Goal: Transaction & Acquisition: Purchase product/service

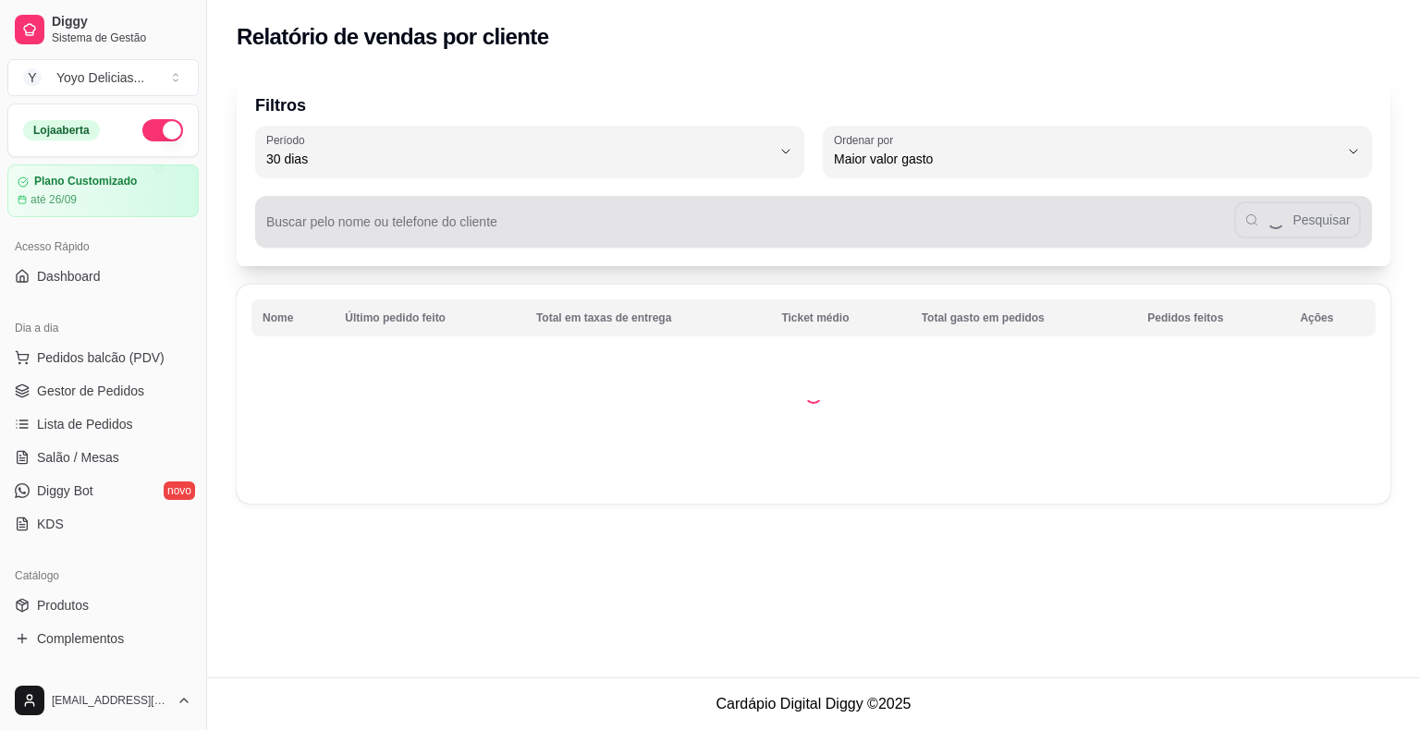
select select "30"
select select "HIGHEST_TOTAL_SPENT_WITH_ORDERS"
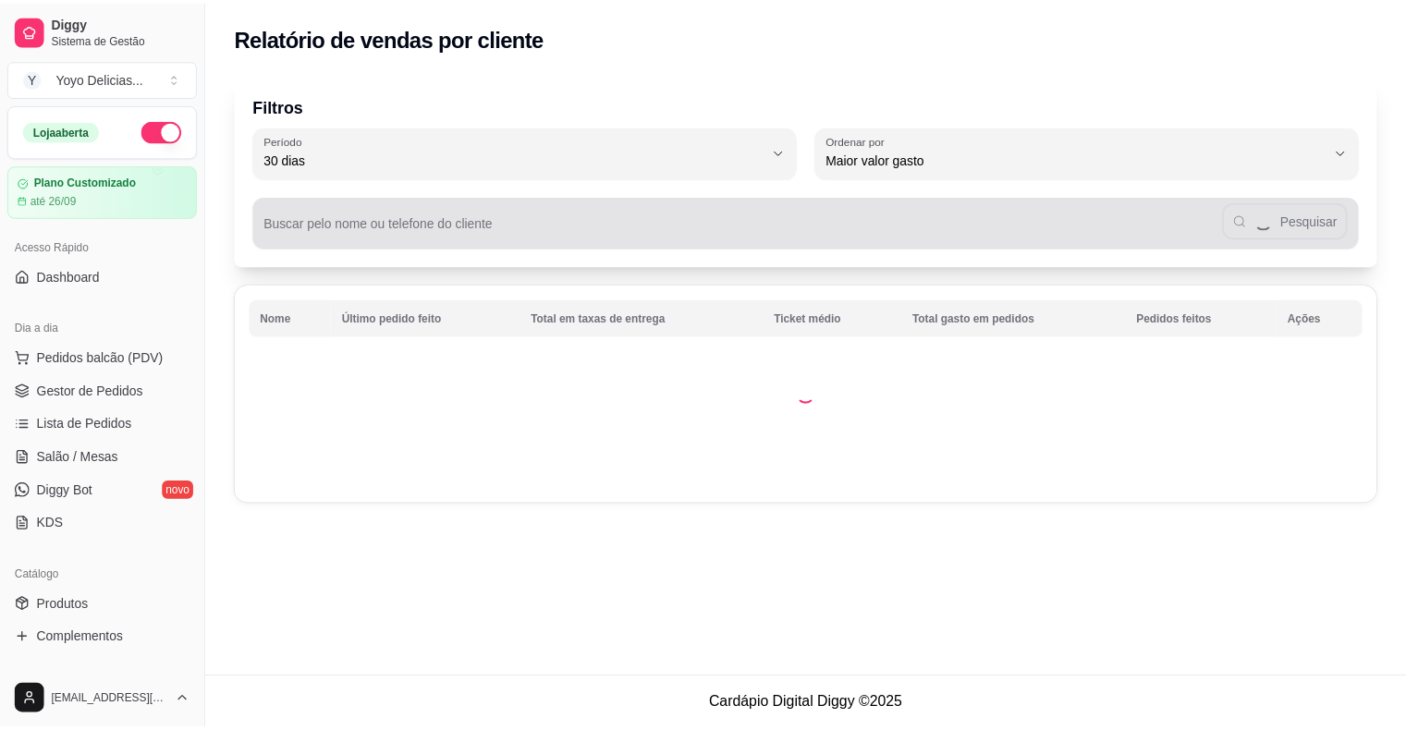
scroll to position [137, 0]
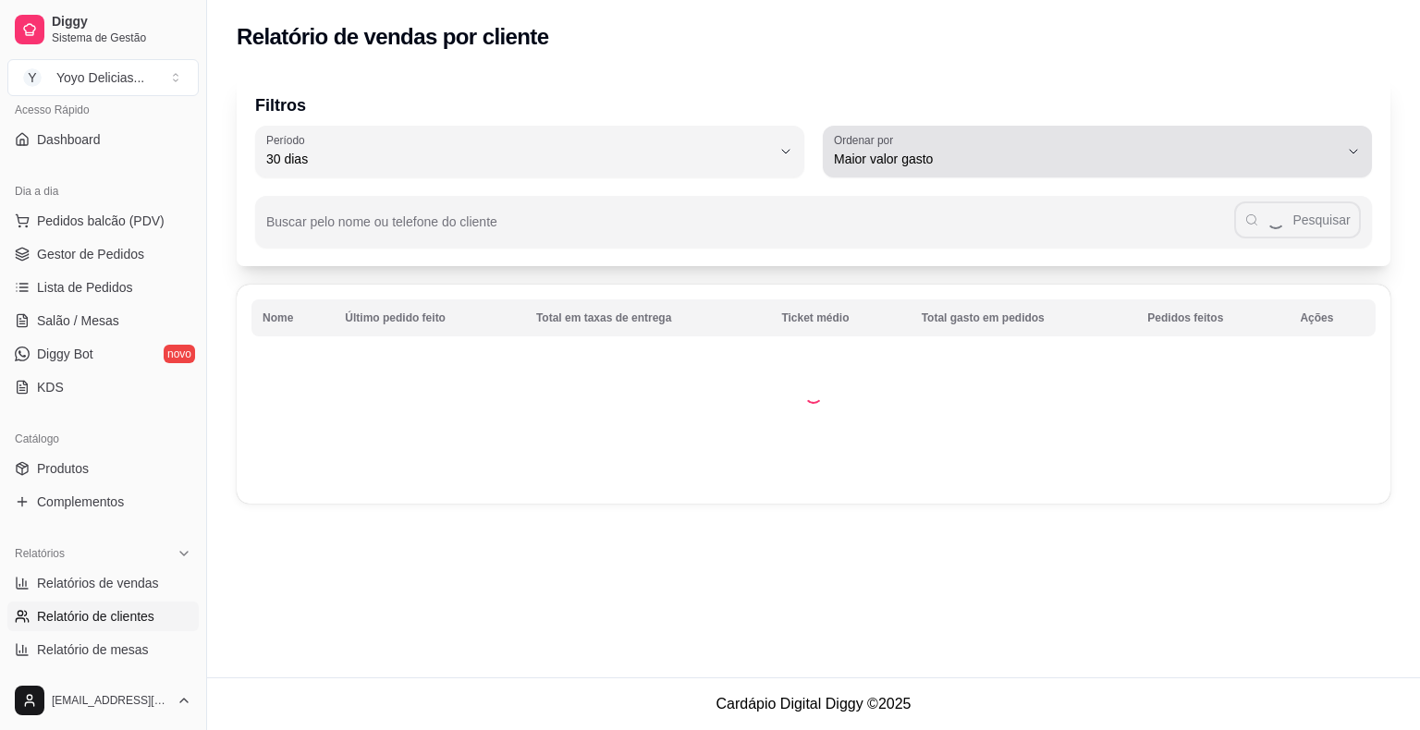
click at [675, 130] on button "Período 30 dias" at bounding box center [529, 152] width 549 height 52
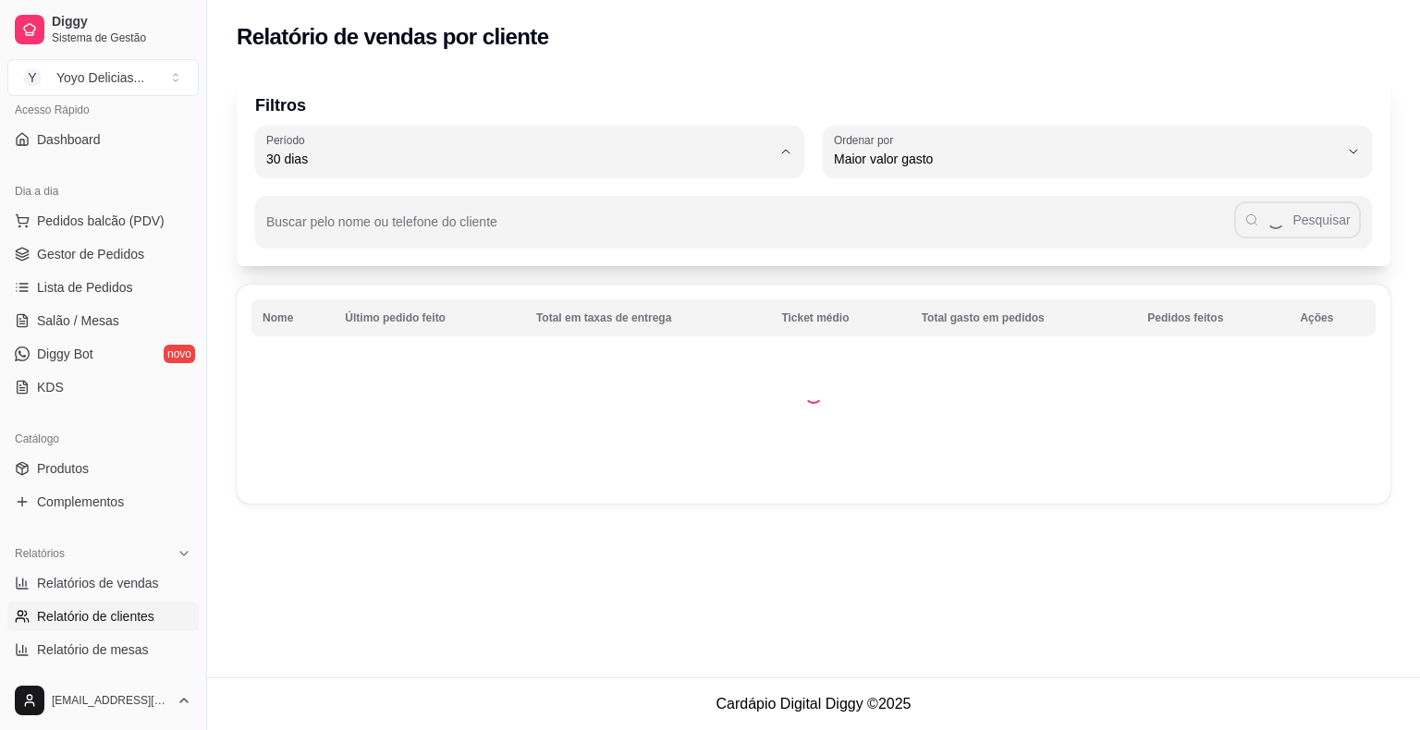
click at [477, 247] on li "Ontem" at bounding box center [530, 233] width 513 height 29
type input "1"
select select "1"
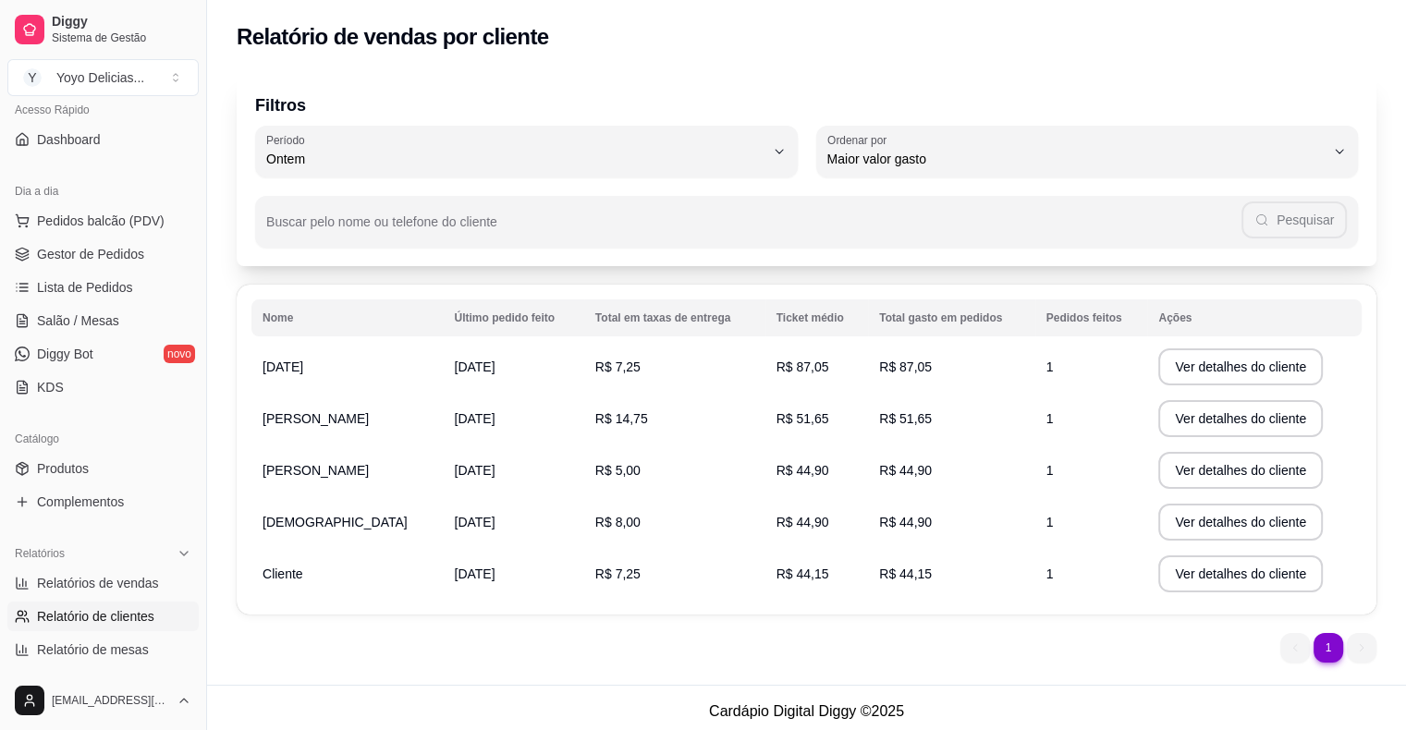
click at [464, 366] on span "[DATE]" at bounding box center [474, 367] width 41 height 15
drag, startPoint x: 285, startPoint y: 370, endPoint x: 902, endPoint y: 397, distance: 618.1
click at [286, 370] on span "[DATE]" at bounding box center [283, 367] width 41 height 15
click at [1299, 362] on button "Ver detalhes do cliente" at bounding box center [1240, 366] width 165 height 37
click at [1176, 413] on button "Ver detalhes do cliente" at bounding box center [1240, 418] width 165 height 37
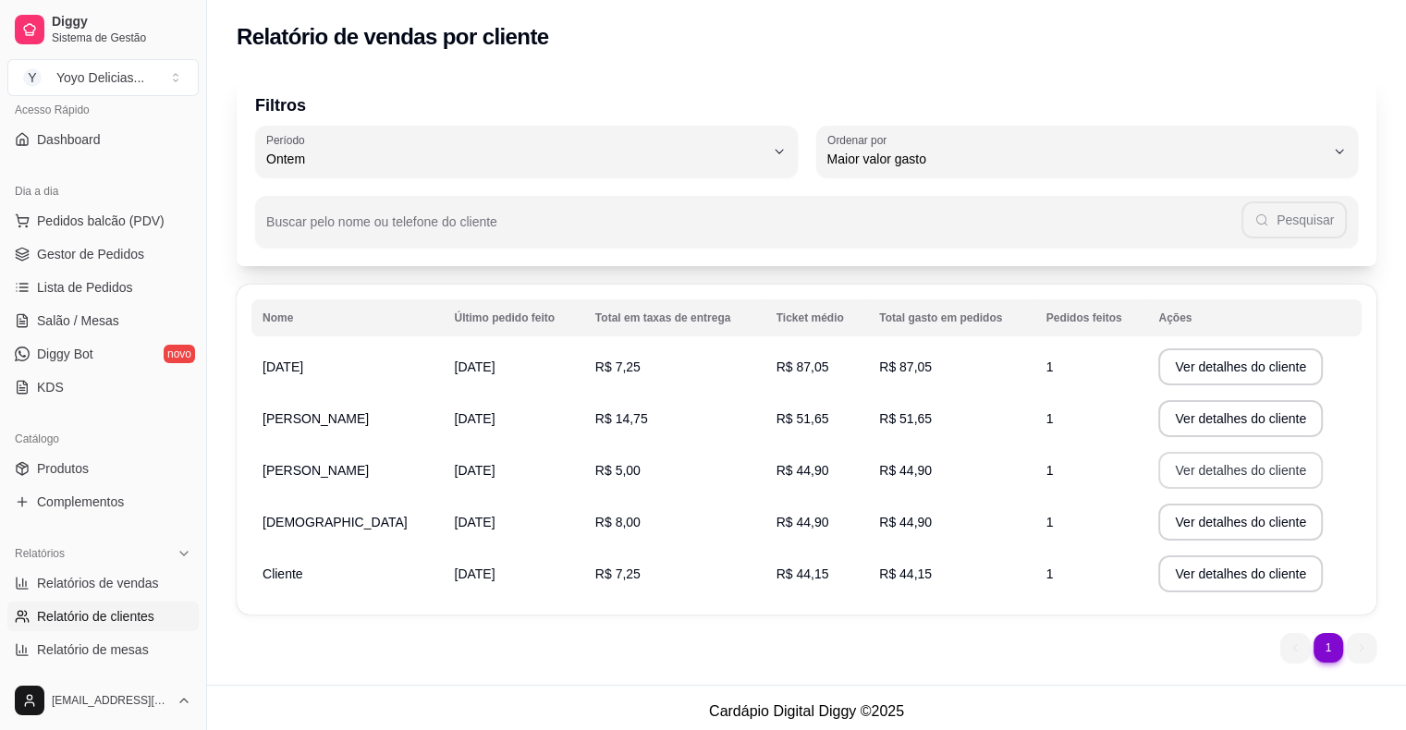
click at [1172, 475] on button "Ver detalhes do cliente" at bounding box center [1240, 470] width 165 height 37
click at [1221, 523] on button "Ver detalhes do cliente" at bounding box center [1240, 522] width 165 height 37
click at [1218, 584] on button "Ver detalhes do cliente" at bounding box center [1240, 574] width 159 height 36
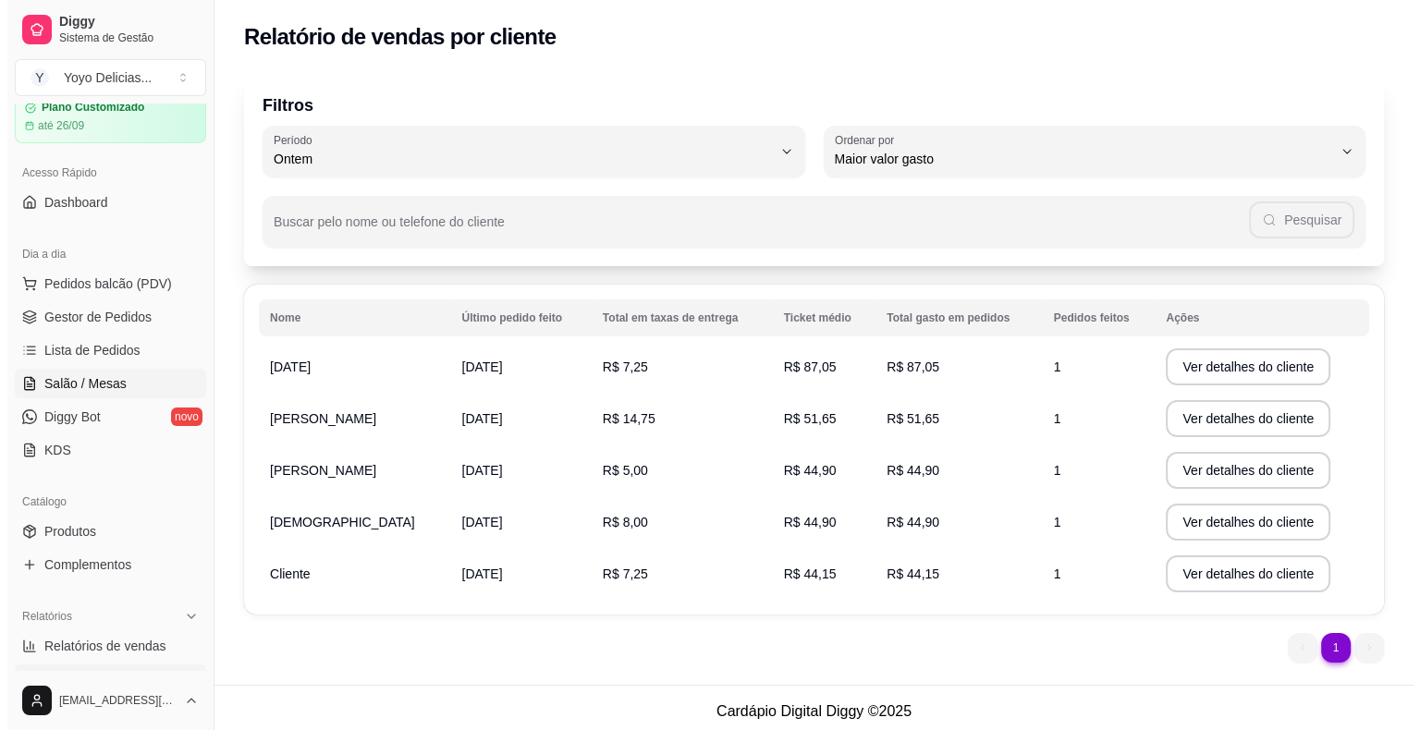
scroll to position [0, 0]
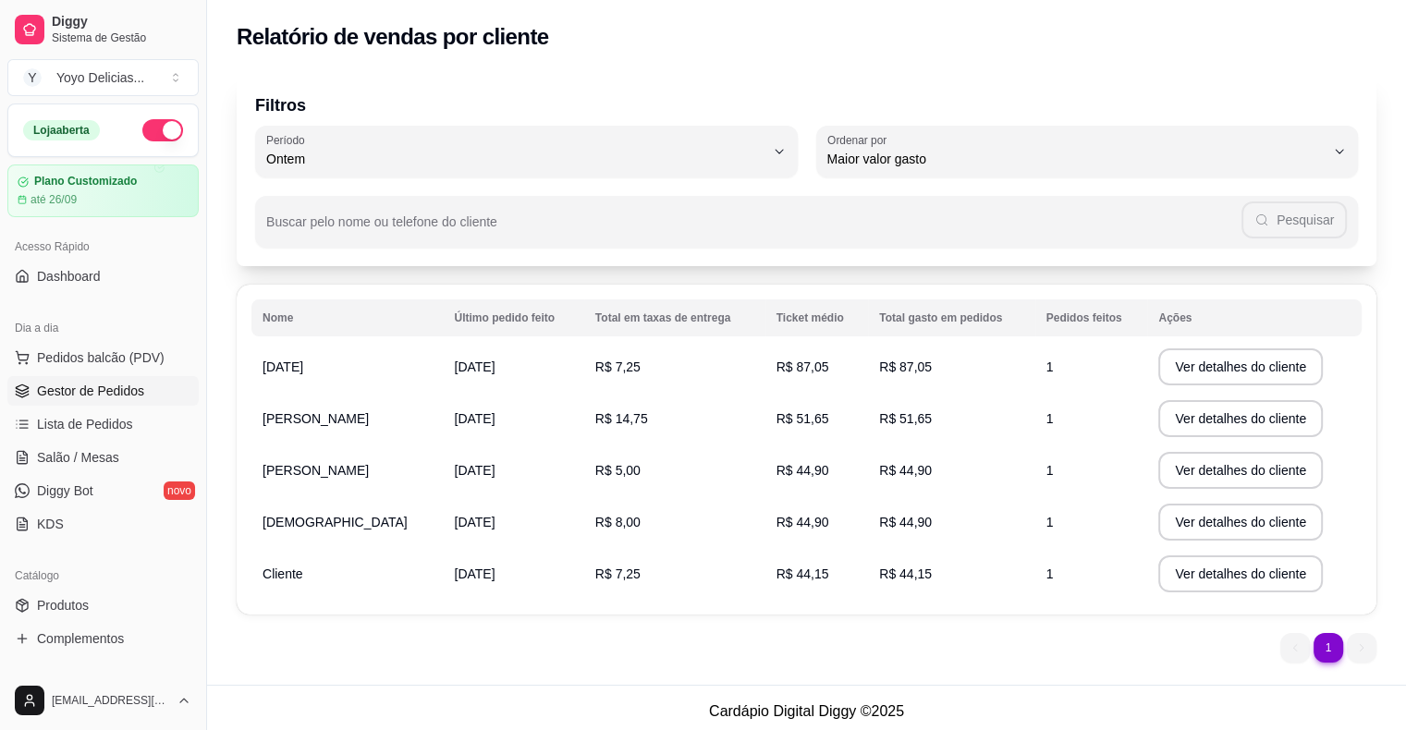
click at [100, 393] on span "Gestor de Pedidos" at bounding box center [90, 391] width 107 height 18
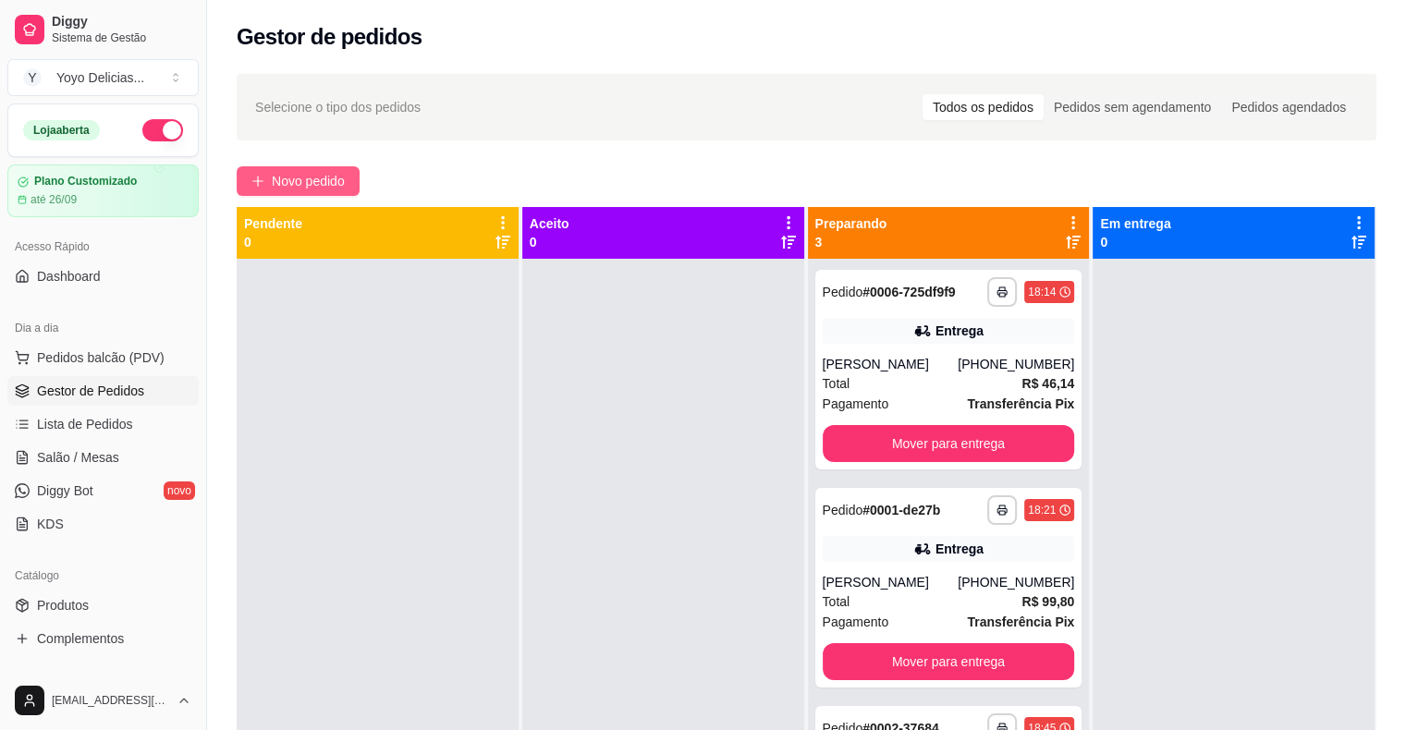
click at [336, 191] on button "Novo pedido" at bounding box center [298, 181] width 123 height 30
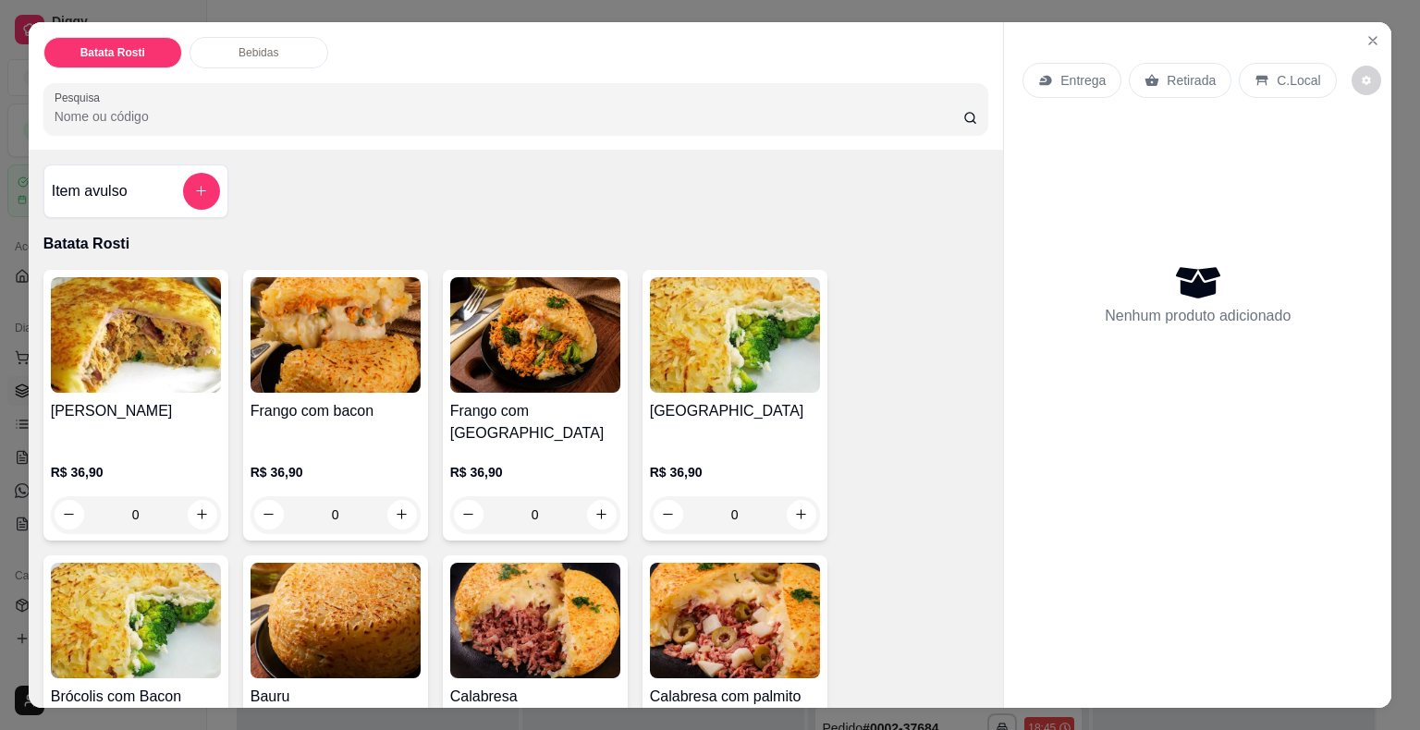
click at [1096, 94] on div "Entrega Retirada C.Local" at bounding box center [1197, 80] width 350 height 65
click at [1086, 79] on p "Entrega" at bounding box center [1082, 80] width 45 height 18
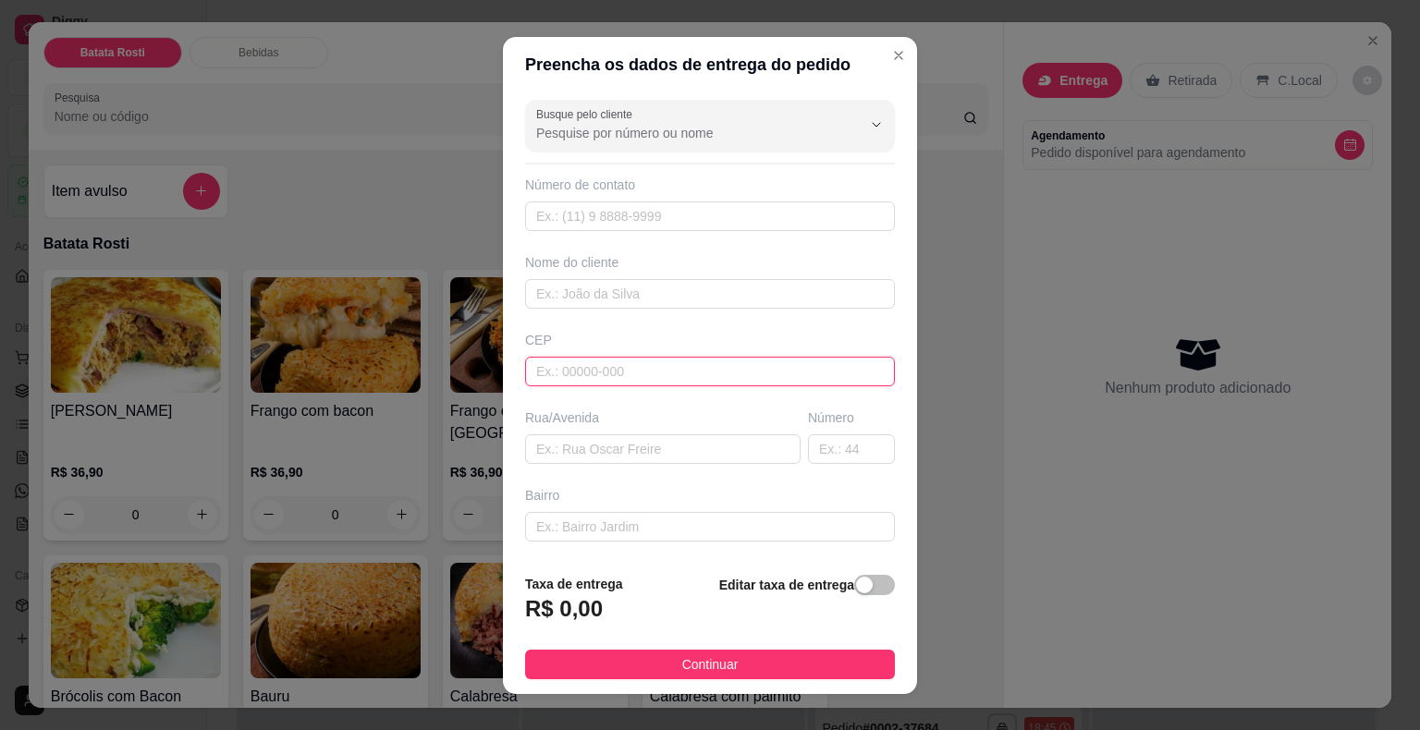
click at [603, 370] on input "text" at bounding box center [710, 372] width 370 height 30
paste input "18072362"
type input "18072362"
click at [850, 454] on input "text" at bounding box center [851, 449] width 87 height 30
type input "Rua Lourenço Pires de Arruda"
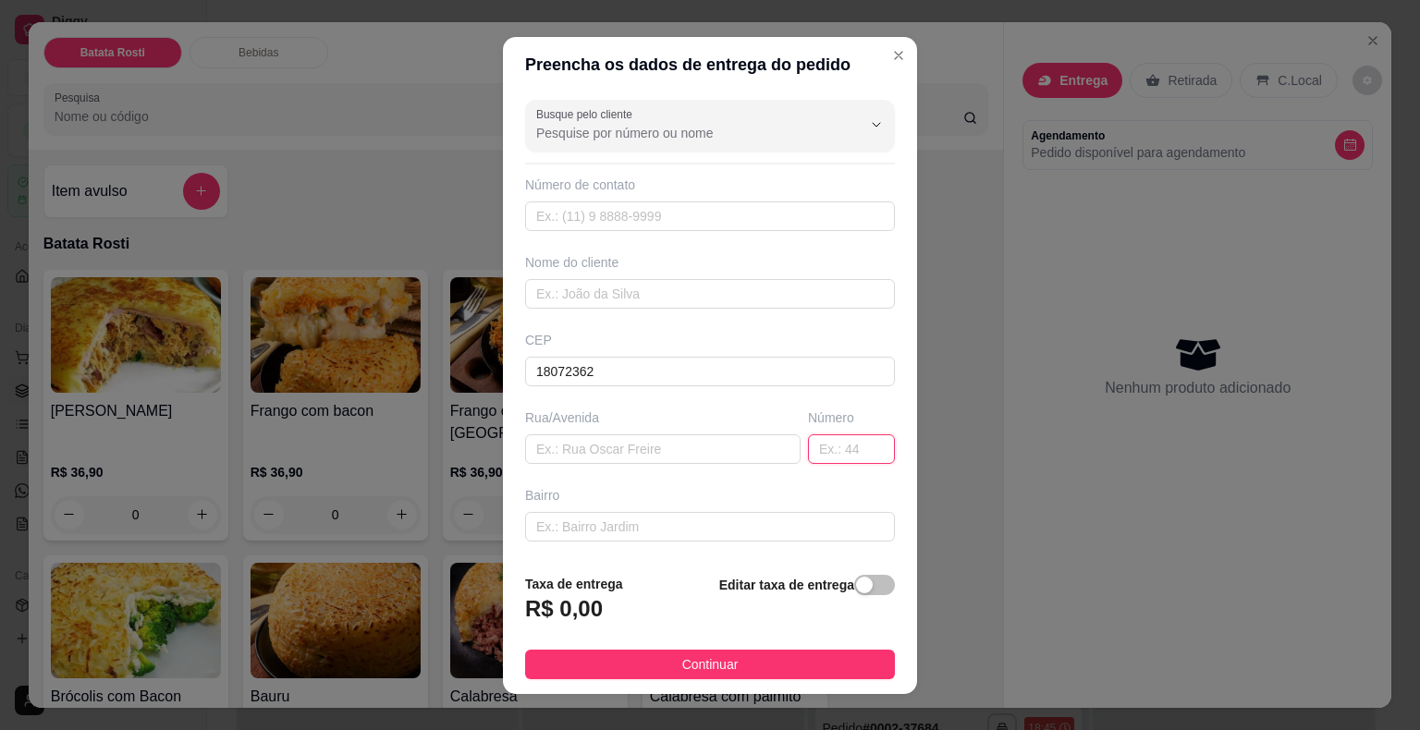
type input "[GEOGRAPHIC_DATA]"
type input "Sorocaba"
type input "1"
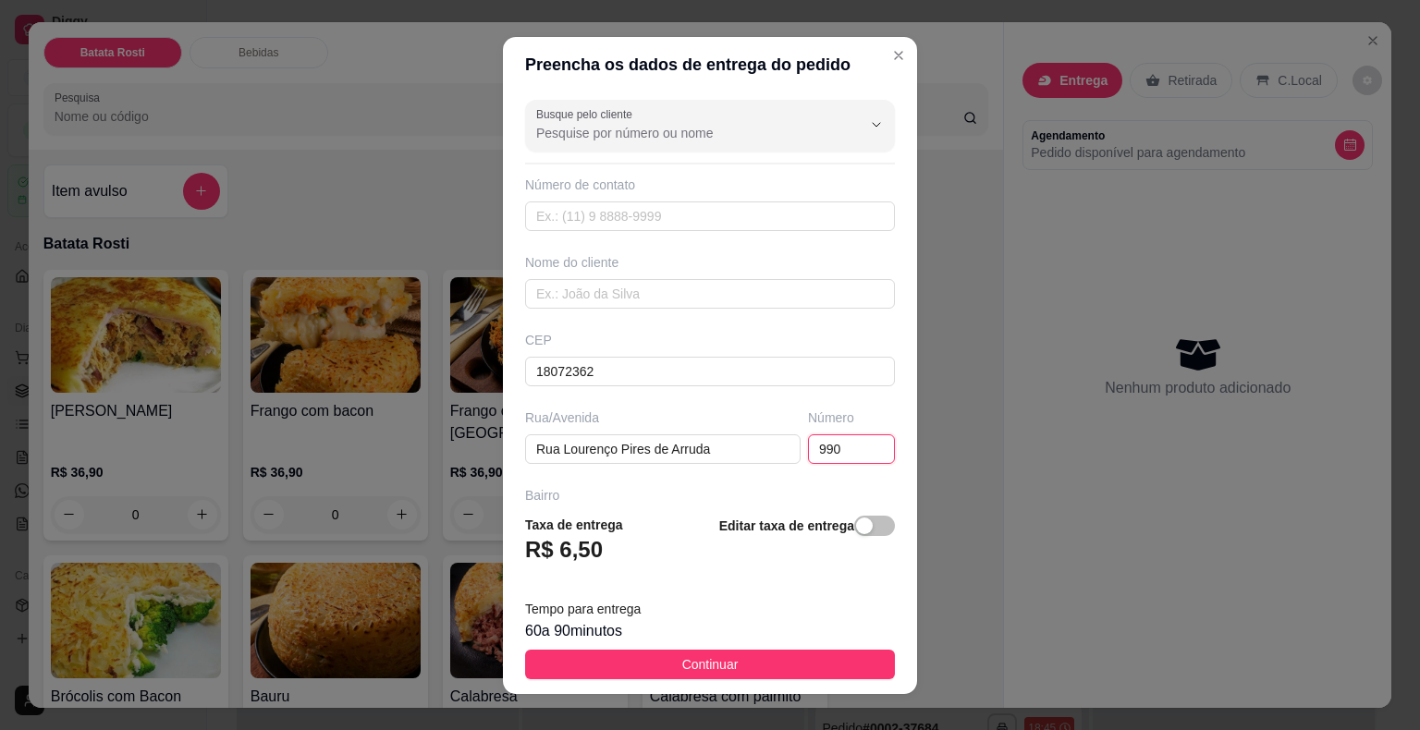
type input "990"
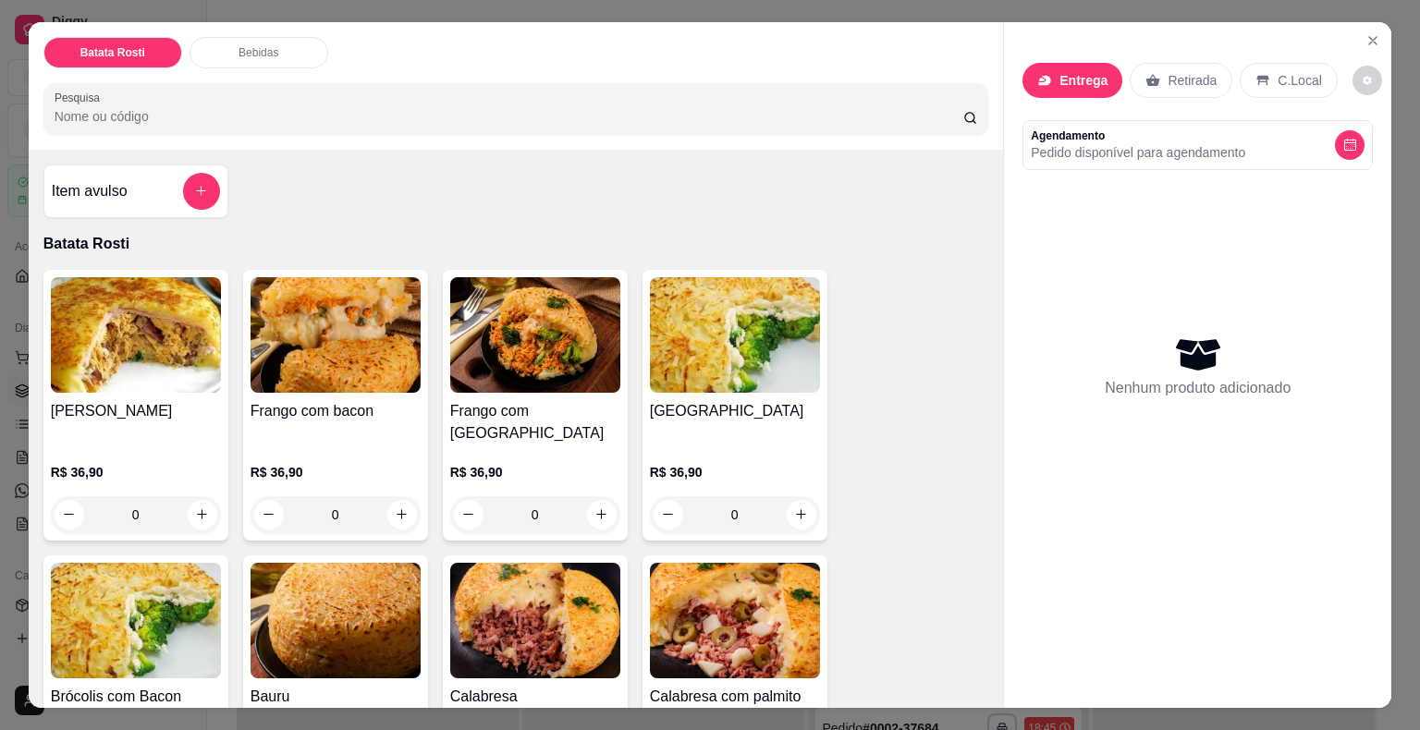
click at [1391, 14] on div "Batata Rosti Bebidas Pesquisa Item avulso Batata Rosti Frango Caipira R$ 36,90 …" at bounding box center [710, 365] width 1420 height 730
click at [1369, 26] on button "Close" at bounding box center [1373, 41] width 30 height 30
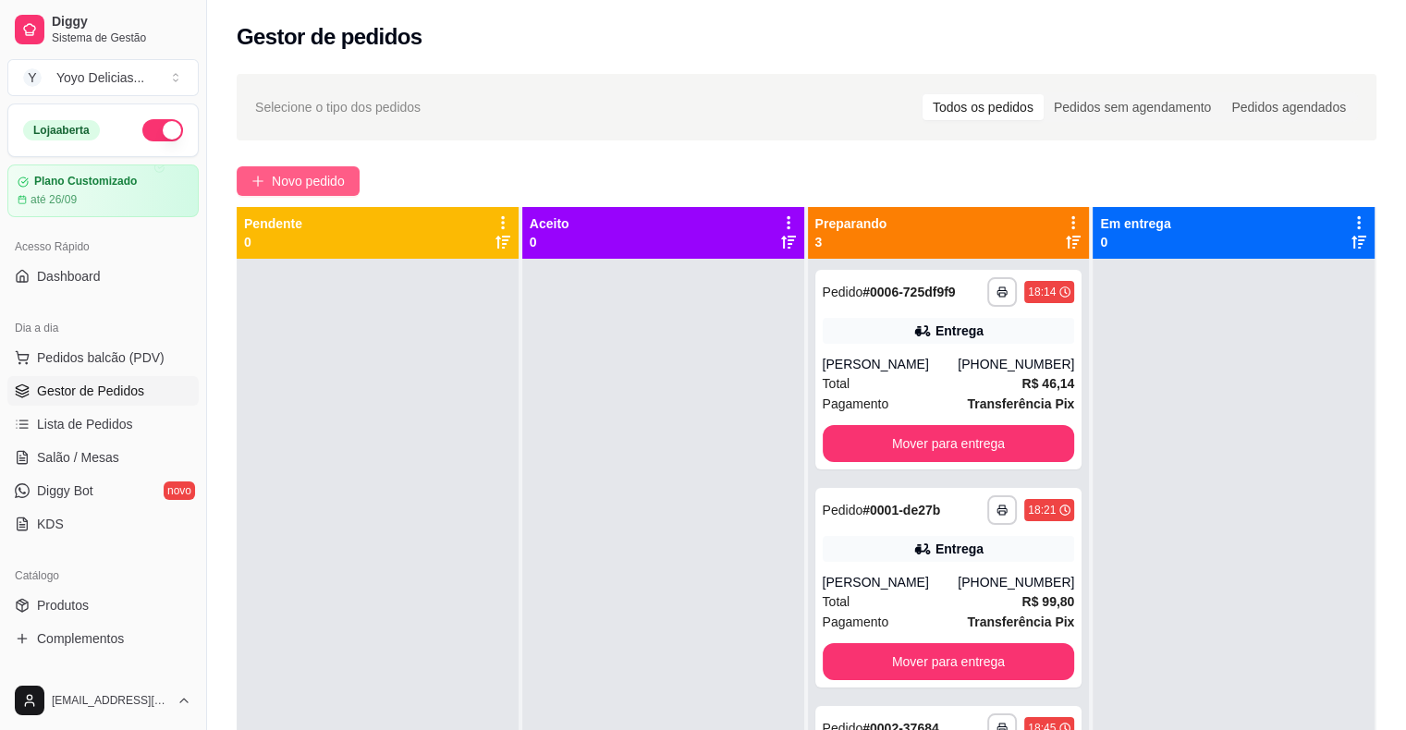
click at [294, 179] on span "Novo pedido" at bounding box center [308, 181] width 73 height 20
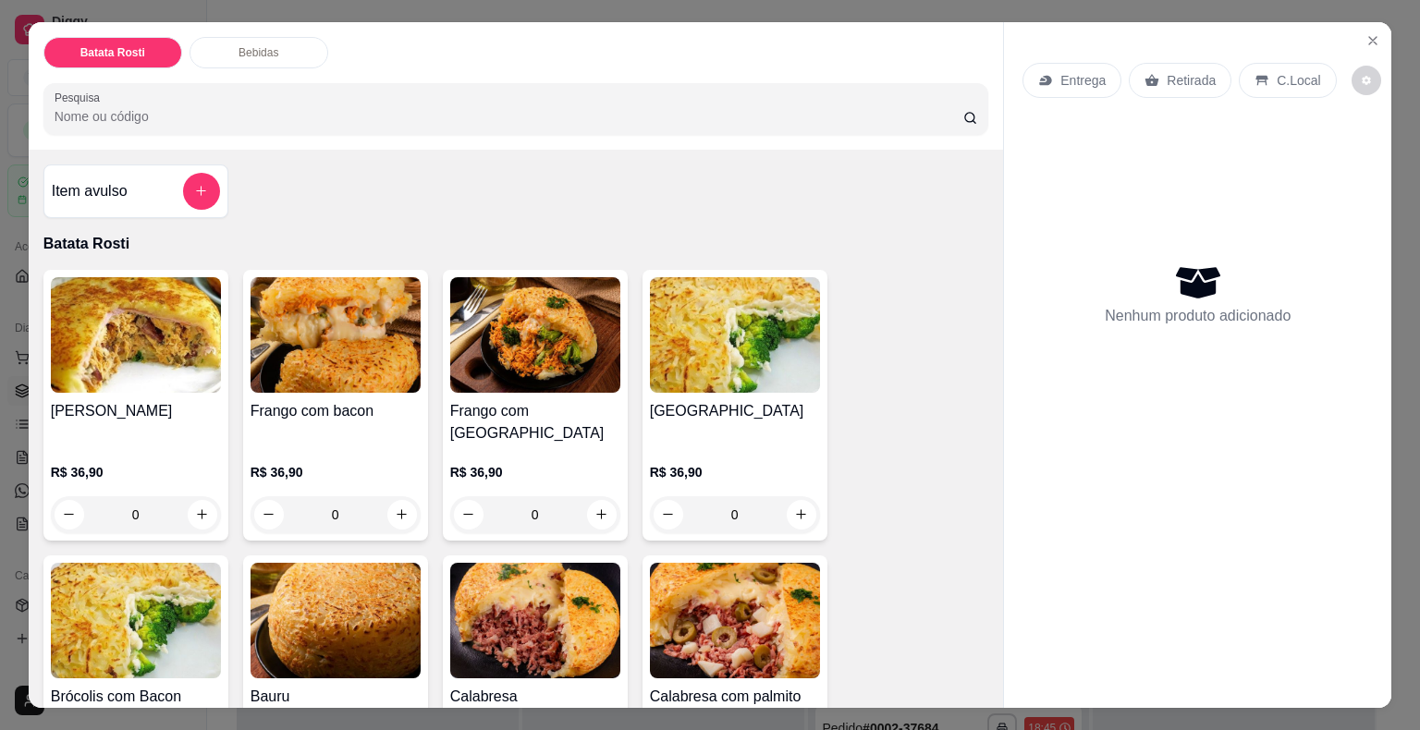
click at [745, 445] on div "R$ 36,90 0" at bounding box center [735, 489] width 170 height 89
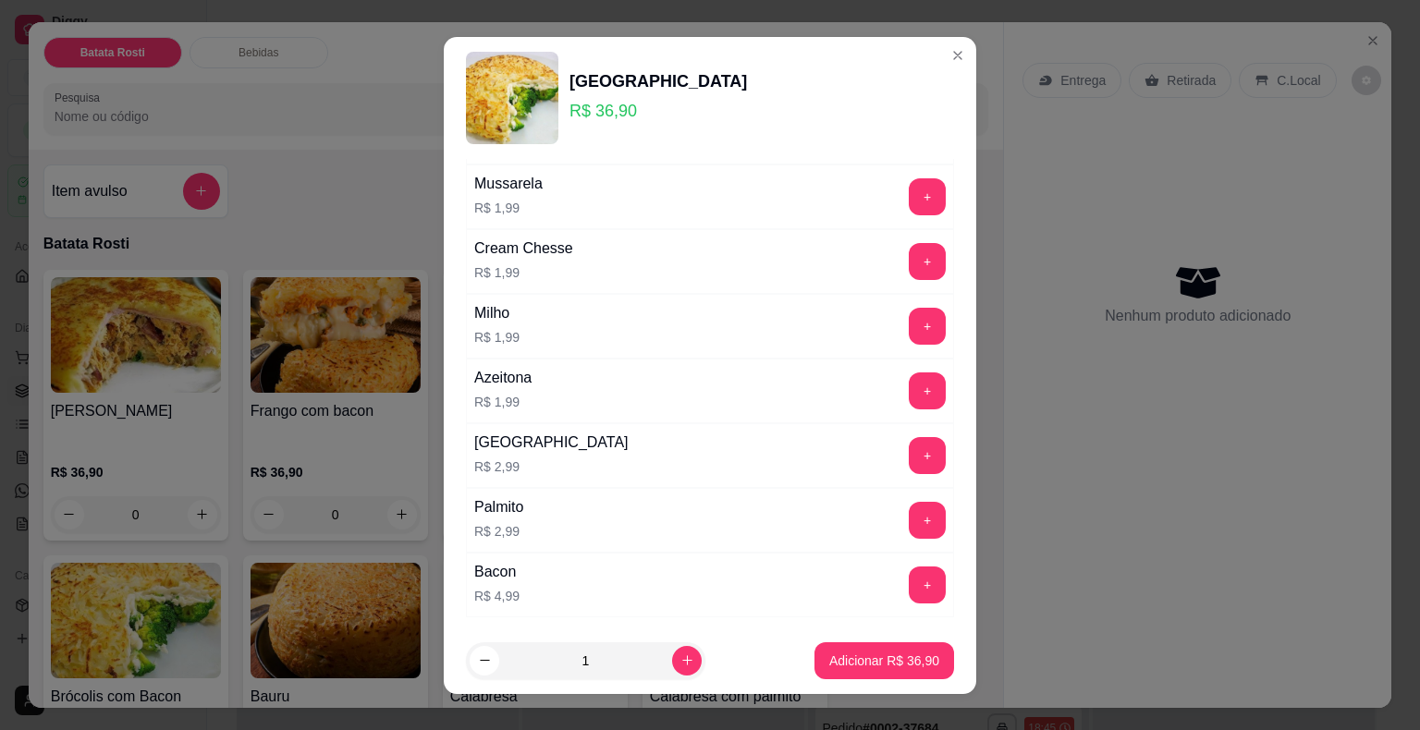
scroll to position [1109, 0]
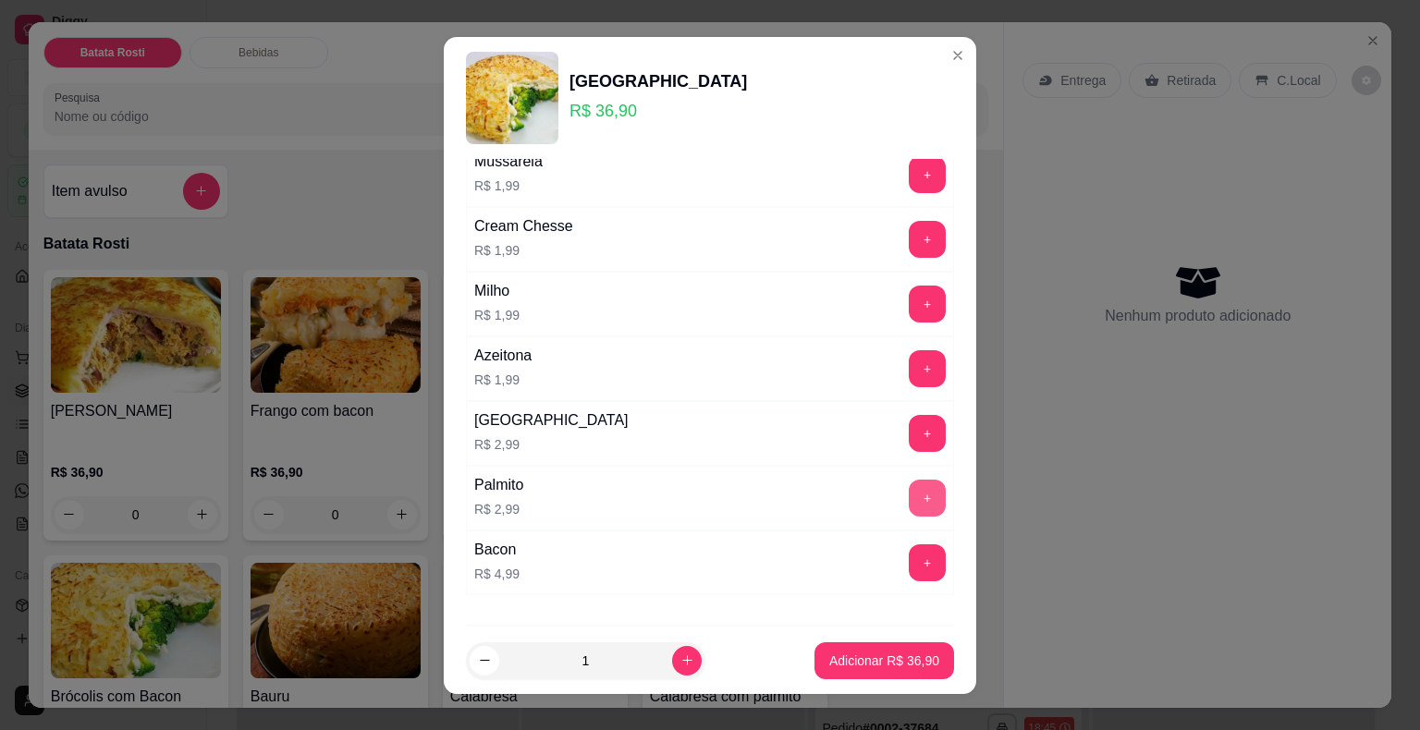
click at [909, 480] on button "+" at bounding box center [927, 498] width 37 height 37
click at [909, 242] on button "+" at bounding box center [927, 239] width 37 height 37
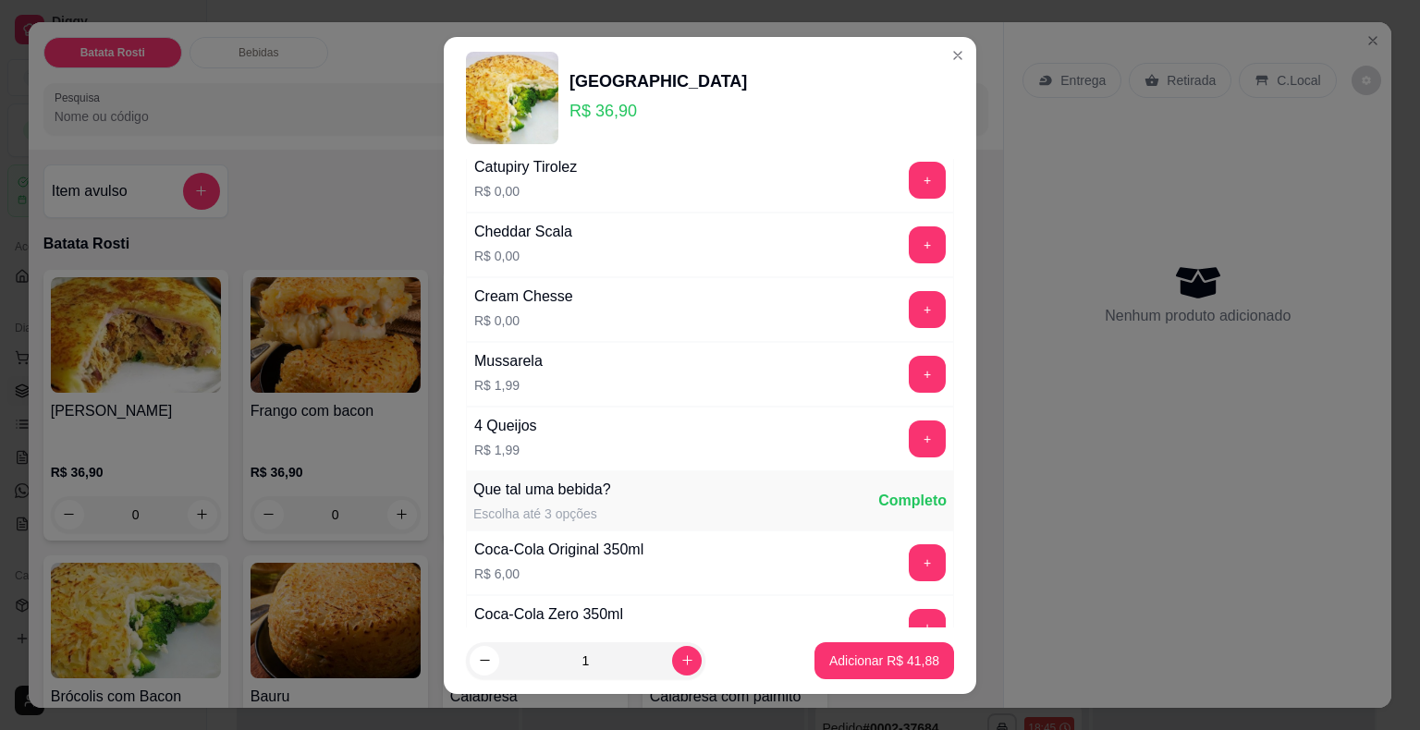
scroll to position [0, 0]
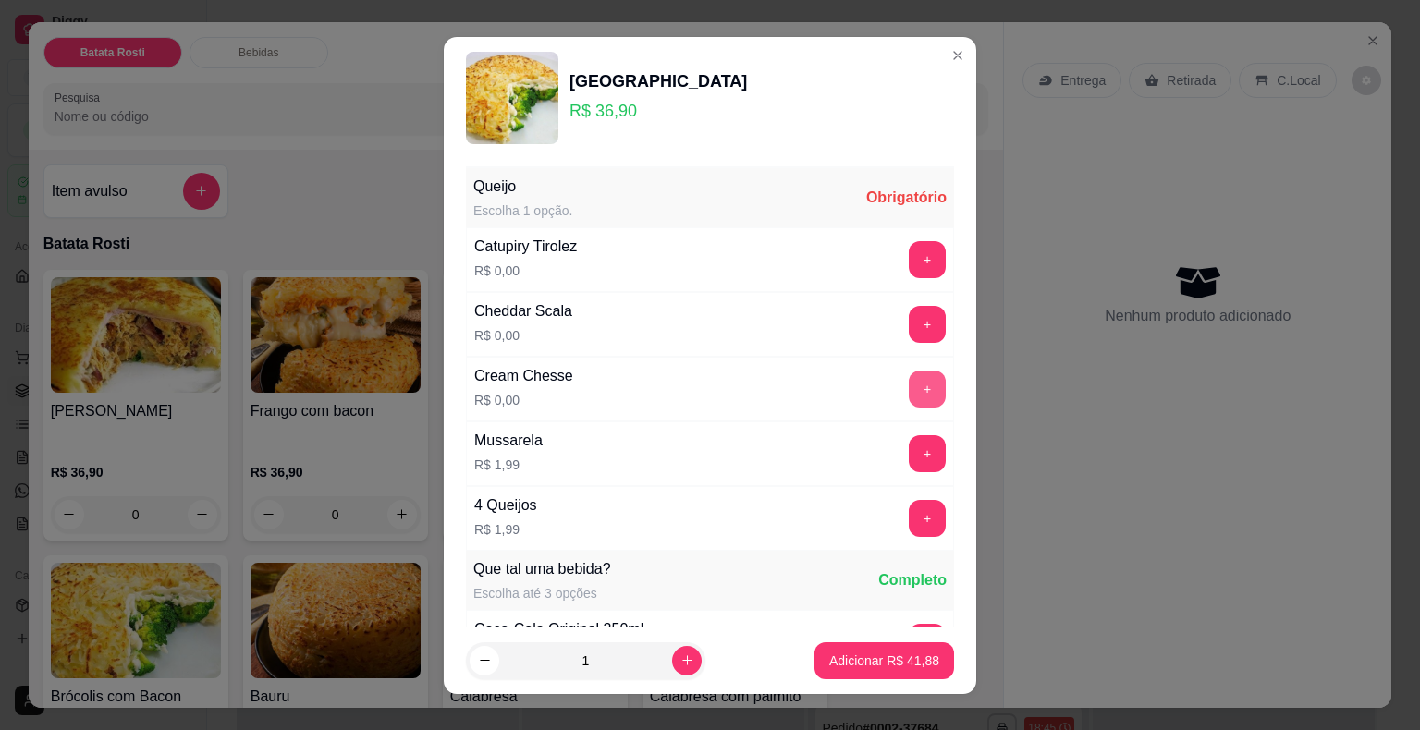
click at [909, 388] on button "+" at bounding box center [927, 389] width 37 height 37
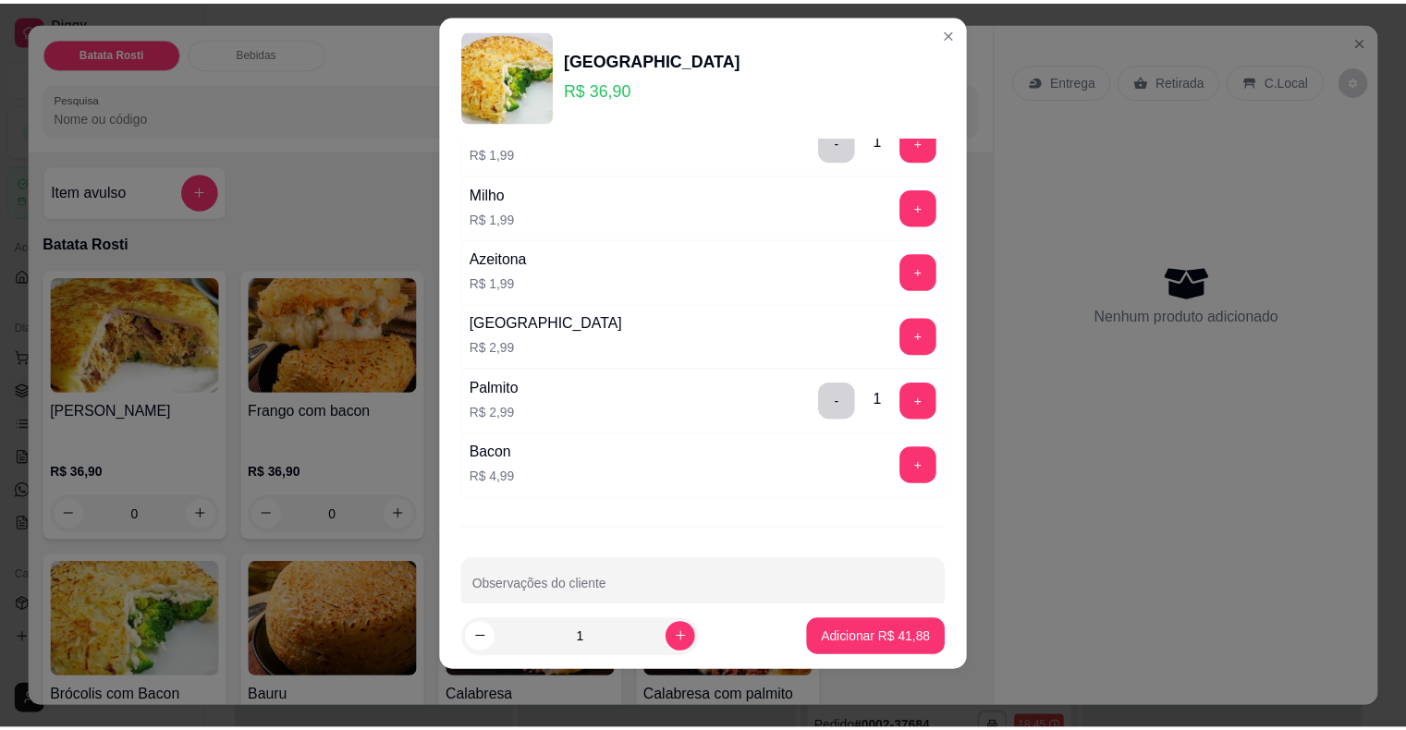
scroll to position [1092, 0]
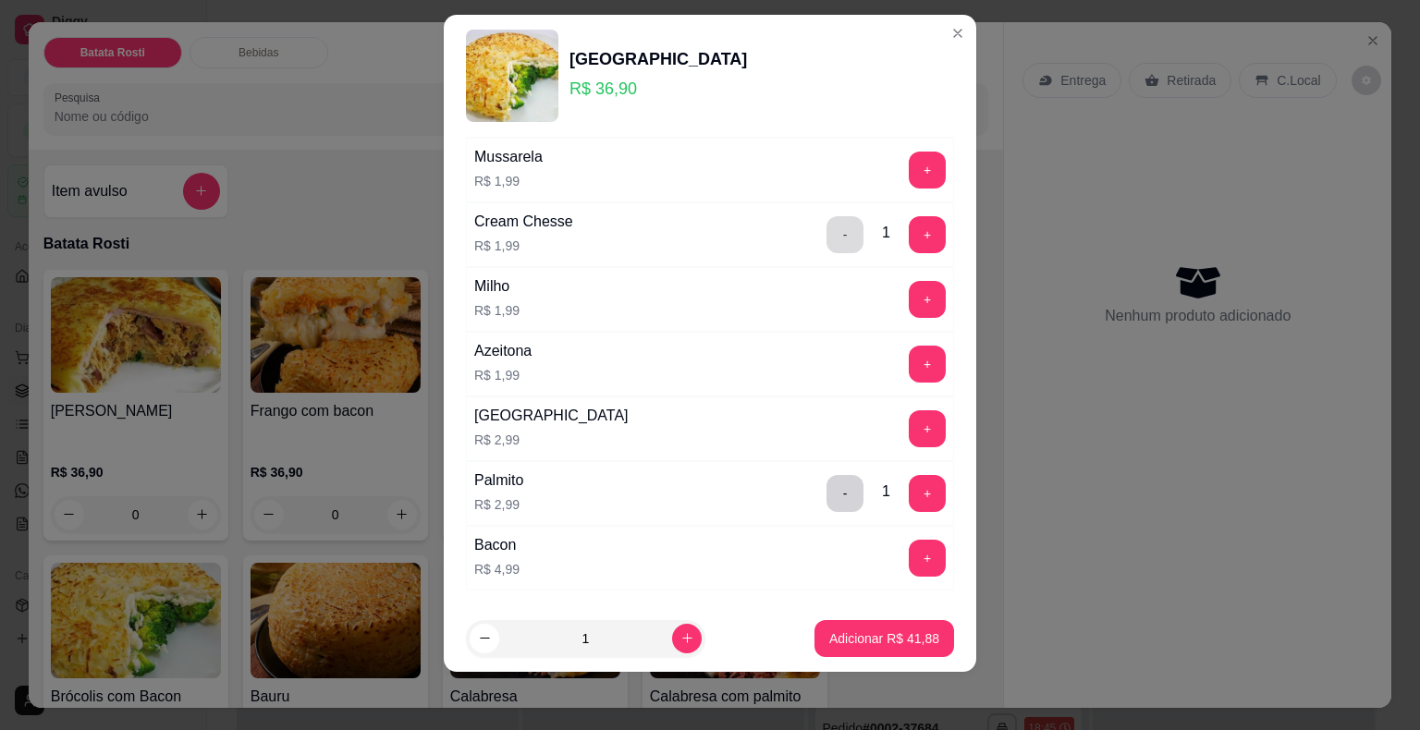
click at [826, 227] on button "-" at bounding box center [844, 234] width 37 height 37
click at [891, 633] on p "Adicionar R$ 39,89" at bounding box center [884, 638] width 110 height 18
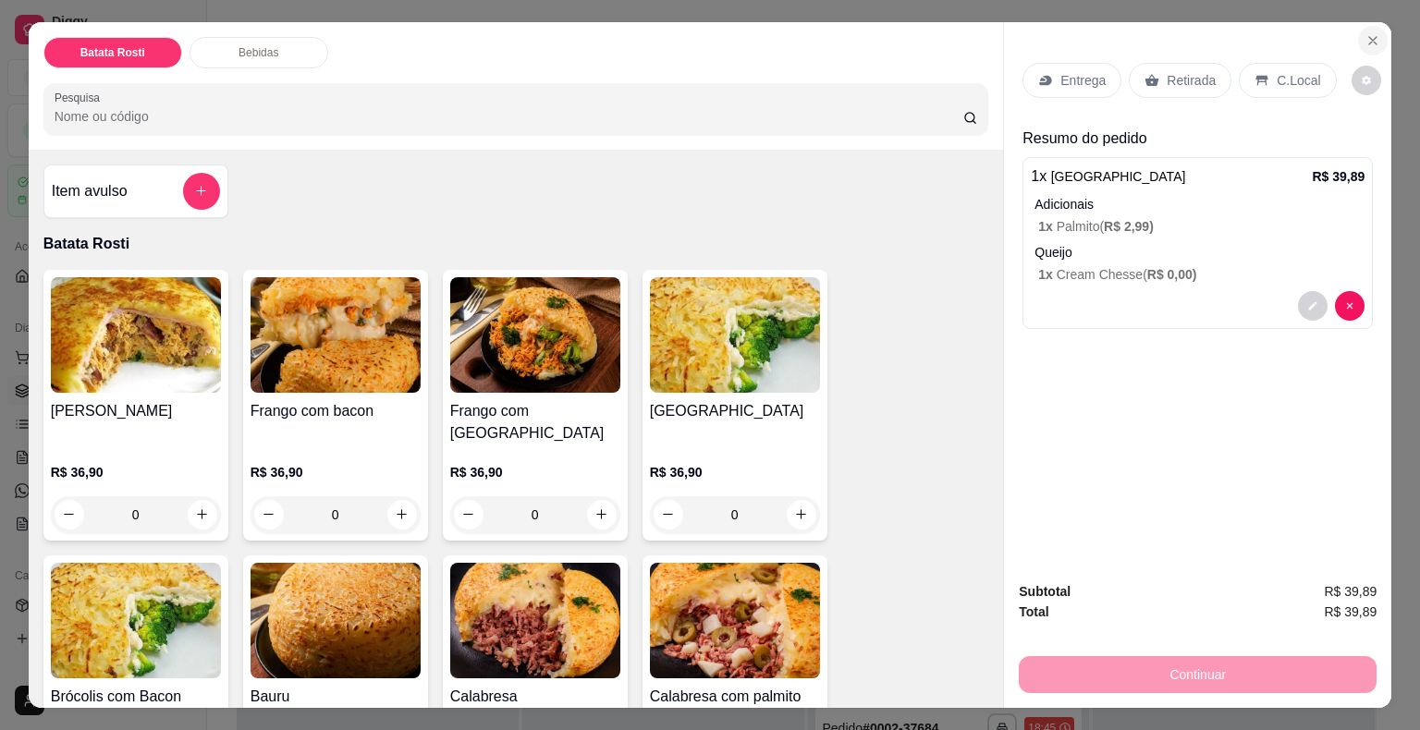
click at [1372, 39] on icon "Close" at bounding box center [1372, 40] width 15 height 15
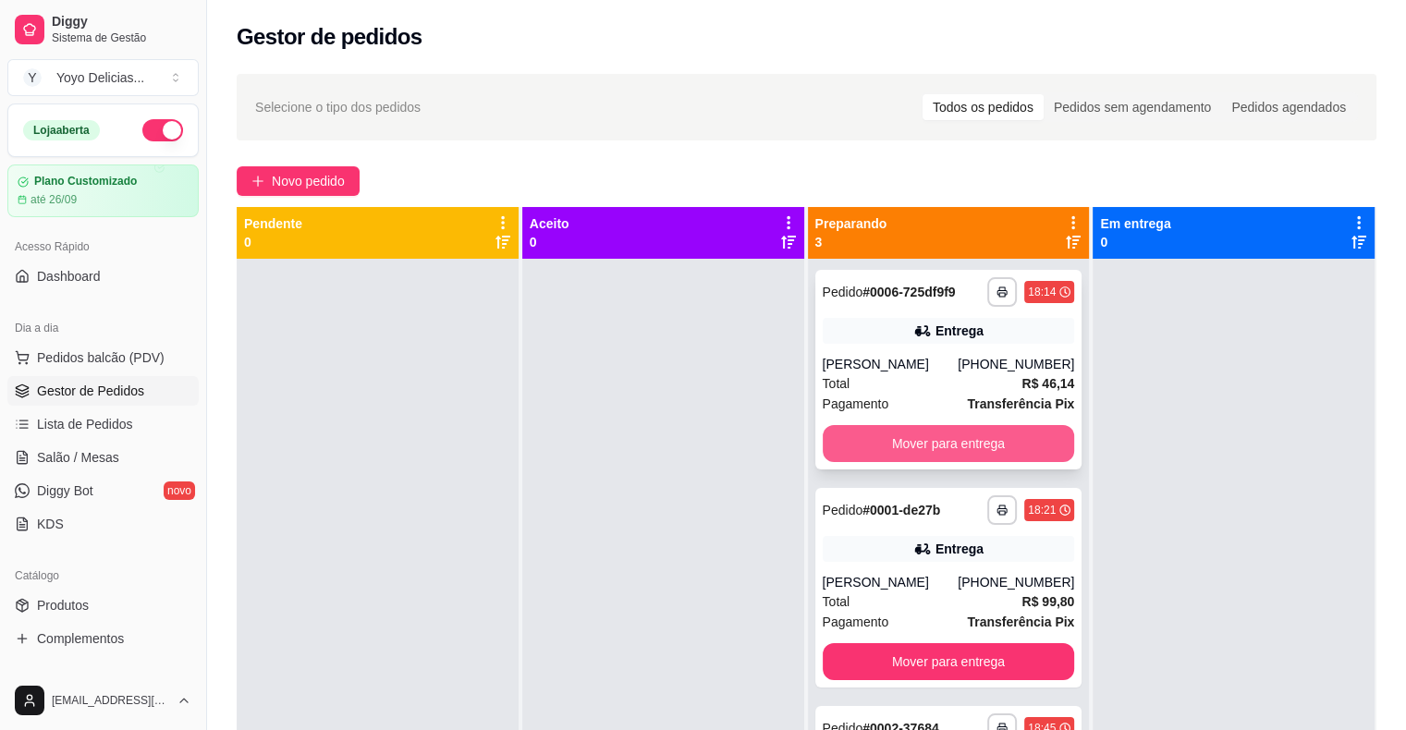
click at [1002, 449] on button "Mover para entrega" at bounding box center [949, 443] width 252 height 37
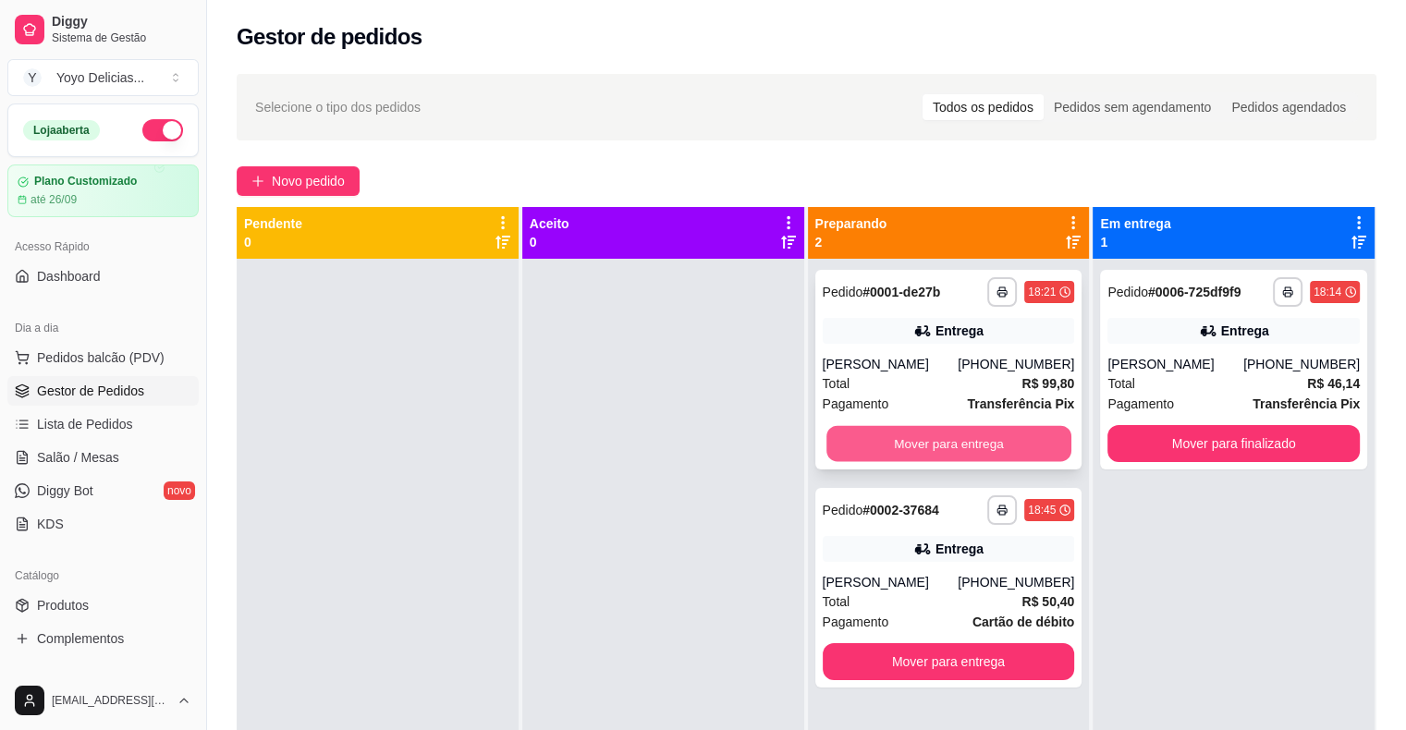
click at [1005, 446] on button "Mover para entrega" at bounding box center [948, 444] width 245 height 36
